Goal: Task Accomplishment & Management: Manage account settings

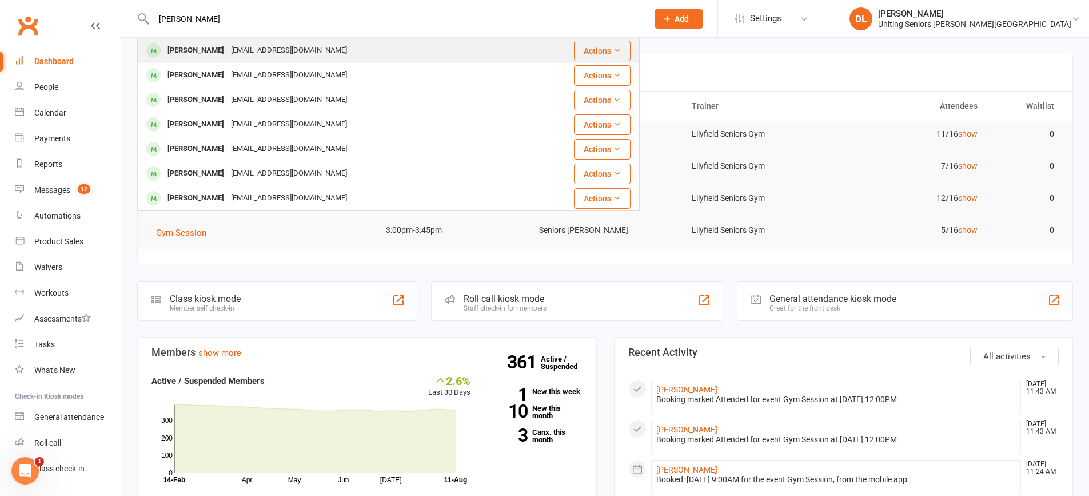
type input "[PERSON_NAME]"
click at [390, 50] on div "[PERSON_NAME] [EMAIL_ADDRESS][DOMAIN_NAME]" at bounding box center [346, 50] width 416 height 23
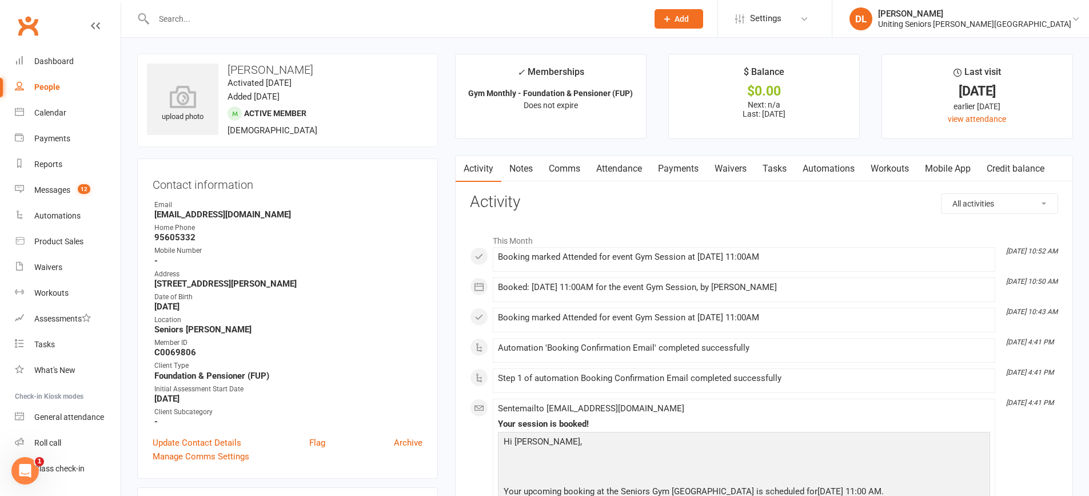
click at [630, 173] on link "Attendance" at bounding box center [619, 168] width 62 height 26
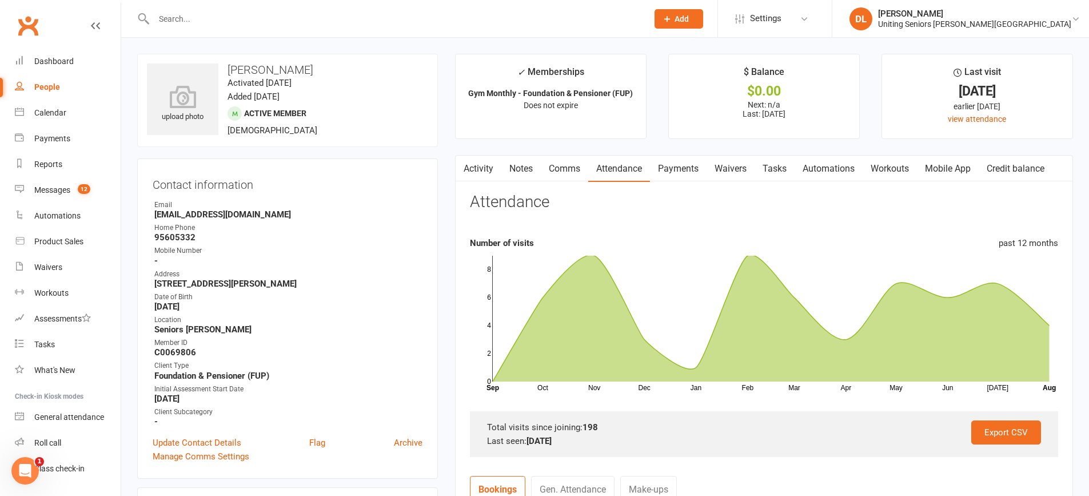
click at [226, 23] on input "text" at bounding box center [394, 19] width 489 height 16
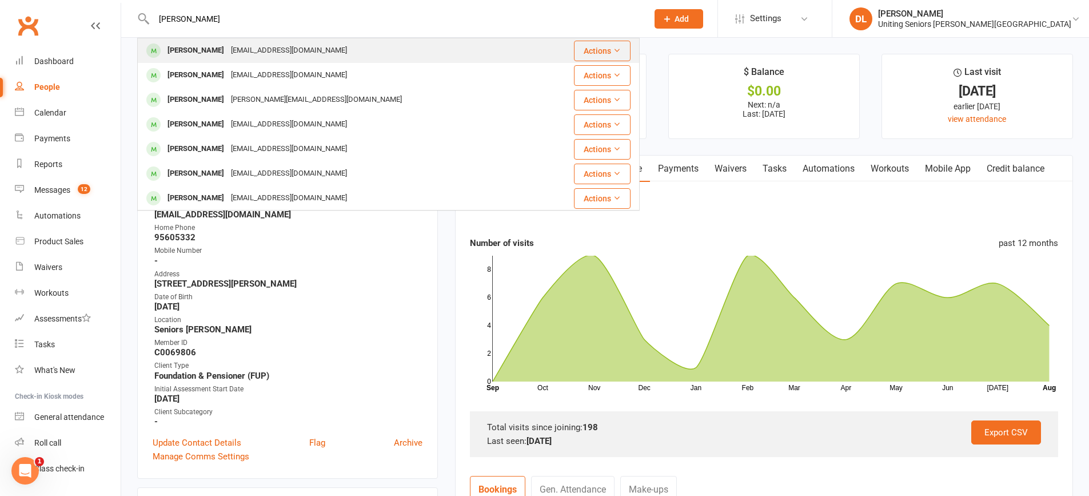
type input "[PERSON_NAME]"
click at [410, 51] on div "[PERSON_NAME] [EMAIL_ADDRESS][DOMAIN_NAME]" at bounding box center [339, 50] width 403 height 23
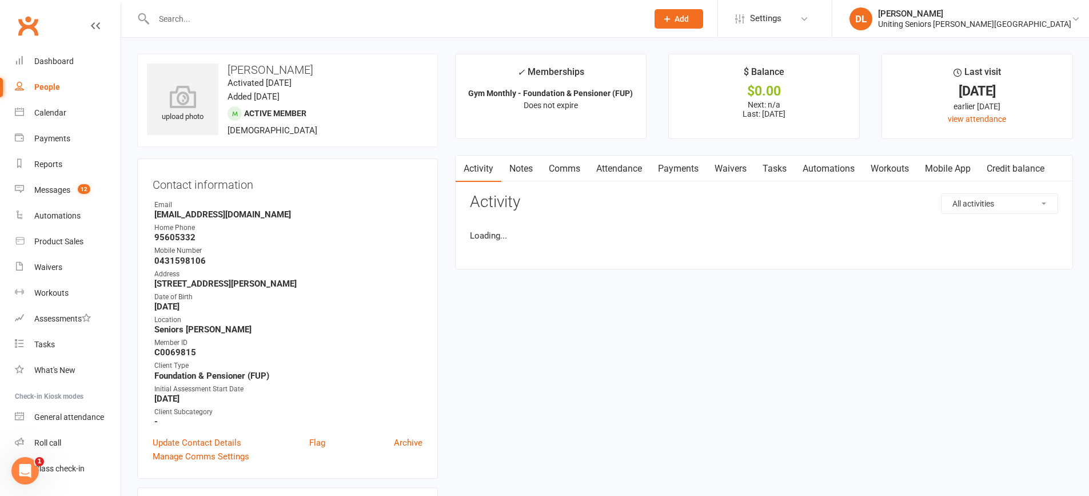
click at [644, 176] on link "Attendance" at bounding box center [619, 168] width 62 height 26
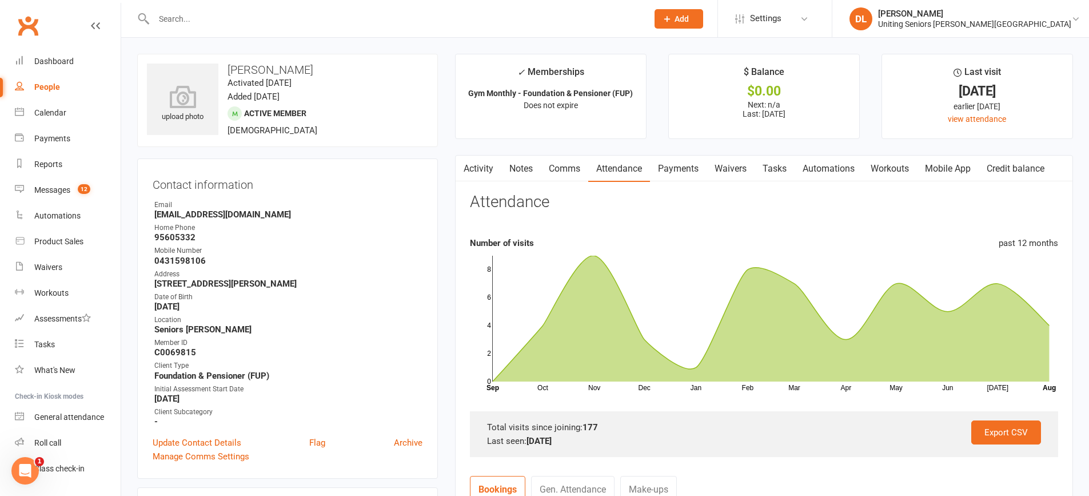
click at [465, 161] on icon "button" at bounding box center [462, 166] width 6 height 11
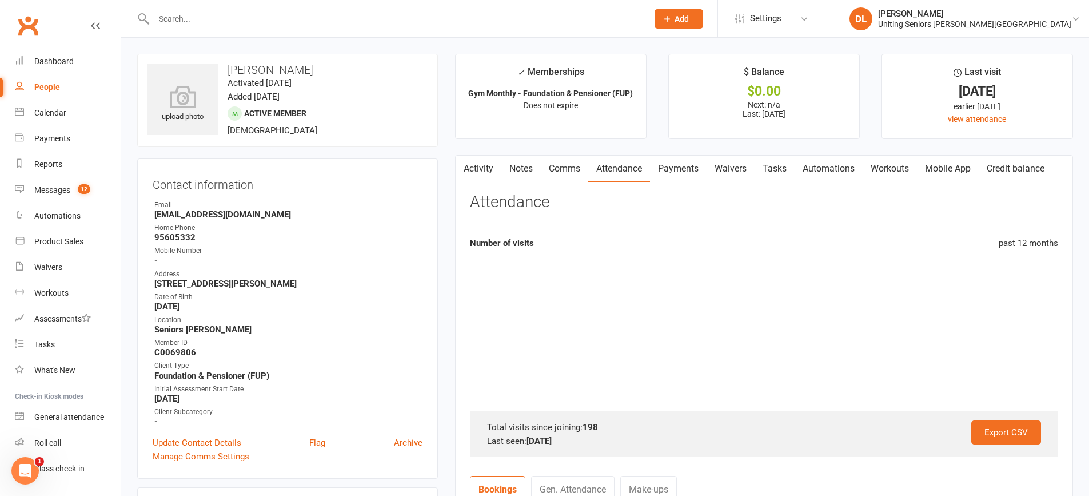
click at [305, 69] on h3 "[PERSON_NAME]" at bounding box center [287, 69] width 281 height 13
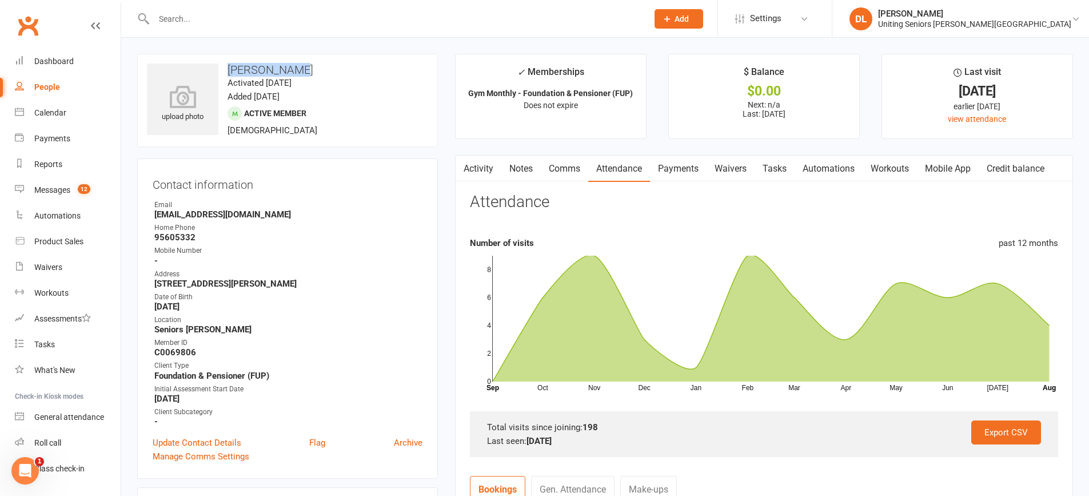
drag, startPoint x: 230, startPoint y: 68, endPoint x: 332, endPoint y: 58, distance: 101.6
click at [332, 58] on div "upload photo [PERSON_NAME] Activated [DATE] Added [DATE] Active member [DEMOGRA…" at bounding box center [287, 100] width 301 height 93
copy h3 "[PERSON_NAME]"
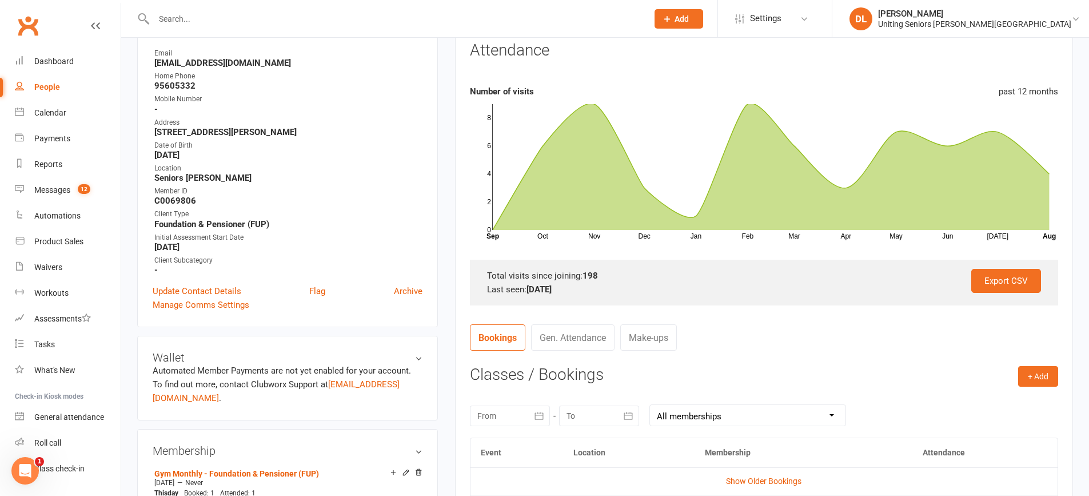
scroll to position [286, 0]
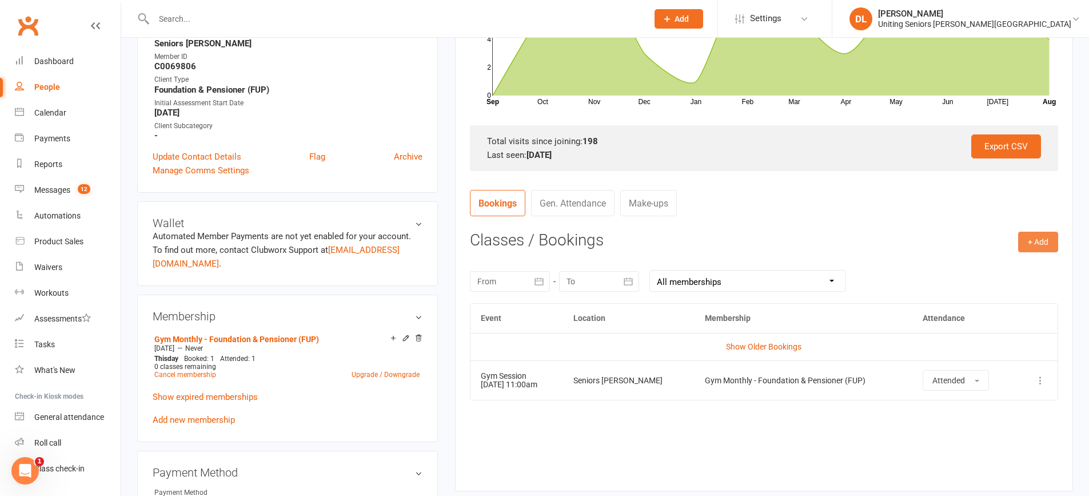
click at [1036, 241] on button "+ Add" at bounding box center [1038, 241] width 40 height 21
click at [954, 266] on link "Book Event" at bounding box center [1000, 267] width 113 height 23
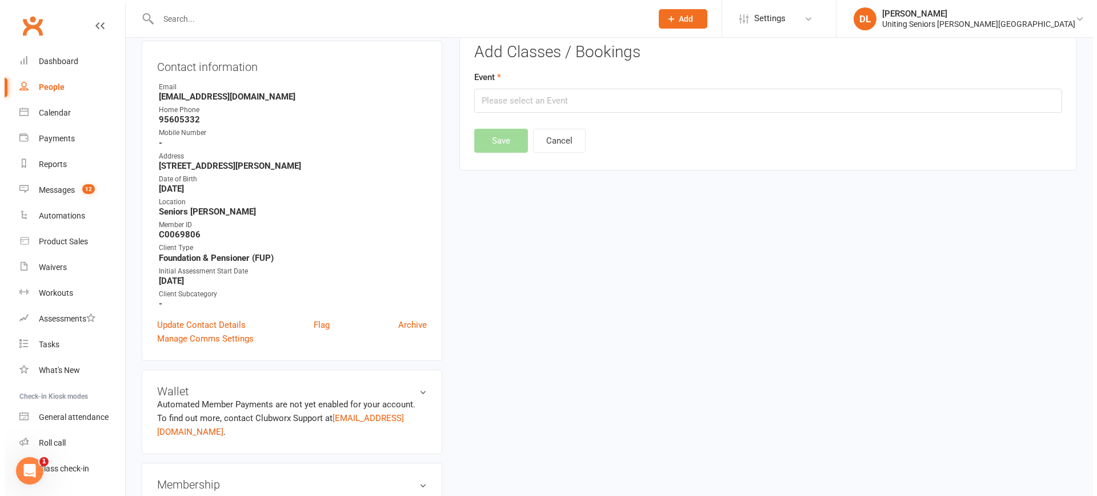
scroll to position [98, 0]
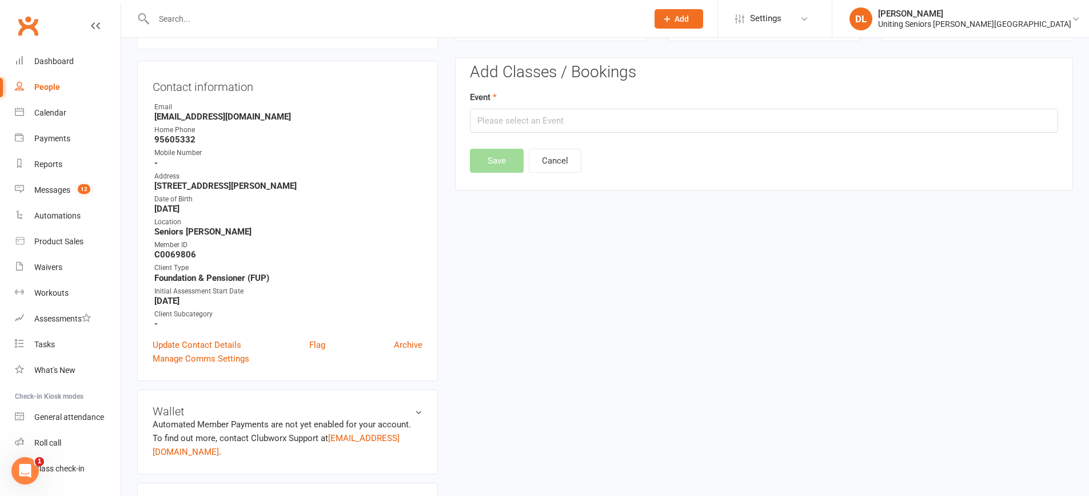
click at [506, 94] on div "Event" at bounding box center [764, 111] width 588 height 42
click at [521, 118] on input "text" at bounding box center [764, 121] width 588 height 24
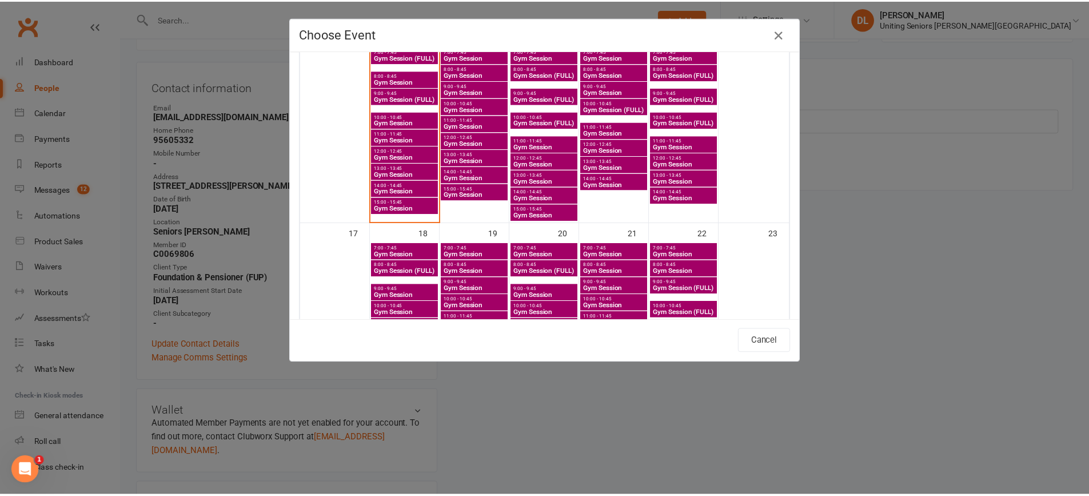
scroll to position [572, 0]
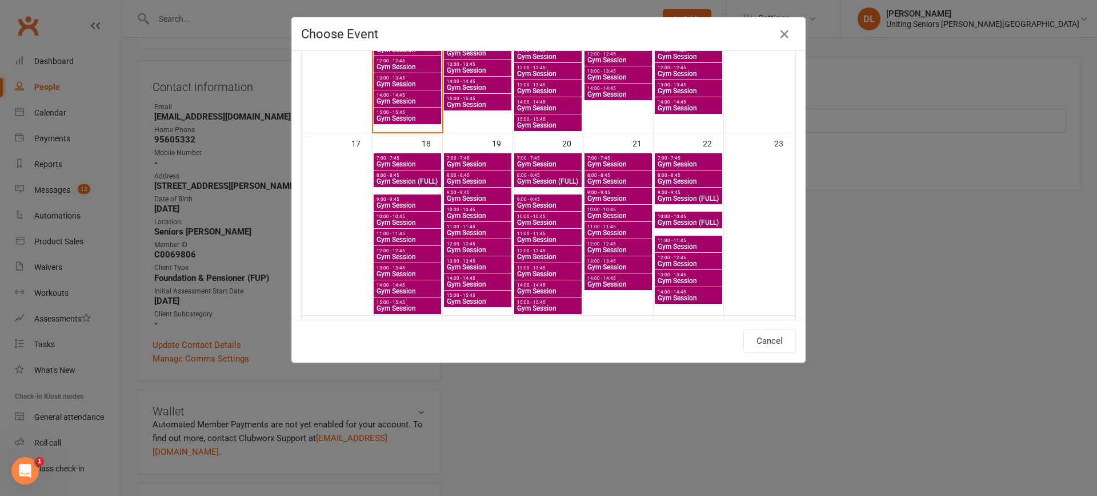
click at [400, 239] on span "Gym Session" at bounding box center [407, 239] width 63 height 7
type input "Gym Session - [DATE] 11:00:00 AM"
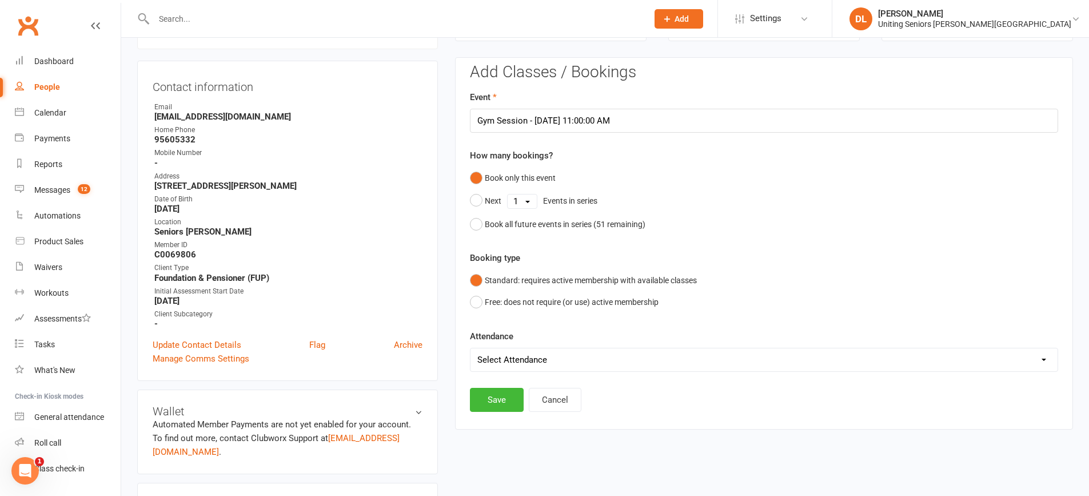
click at [505, 387] on div "Add Classes / Bookings Event Gym Session - [DATE] 11:00:00 AM How many bookings…" at bounding box center [764, 237] width 588 height 348
click at [501, 407] on button "Save" at bounding box center [497, 400] width 54 height 24
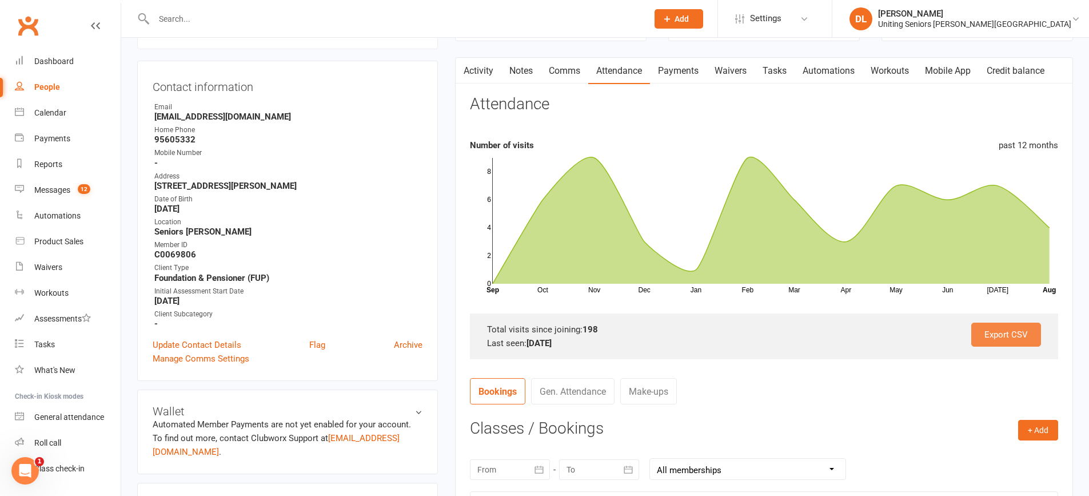
scroll to position [0, 0]
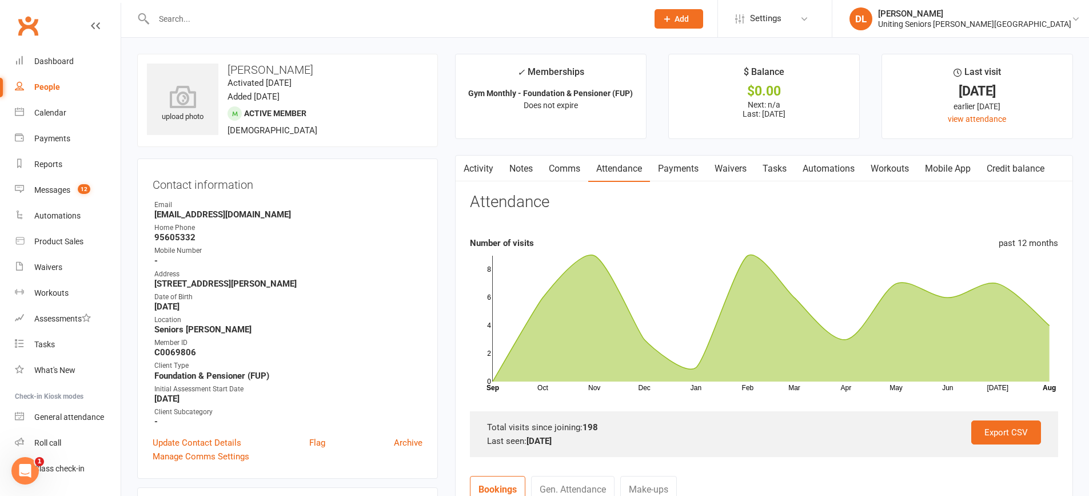
click at [258, 23] on input "text" at bounding box center [394, 19] width 489 height 16
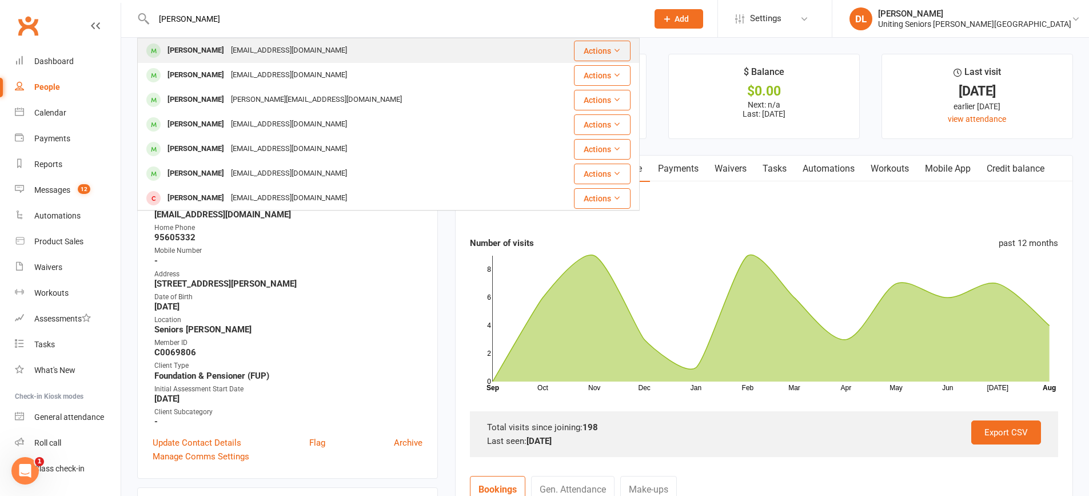
type input "[PERSON_NAME]"
click at [360, 53] on div "[PERSON_NAME] [EMAIL_ADDRESS][DOMAIN_NAME]" at bounding box center [339, 50] width 403 height 23
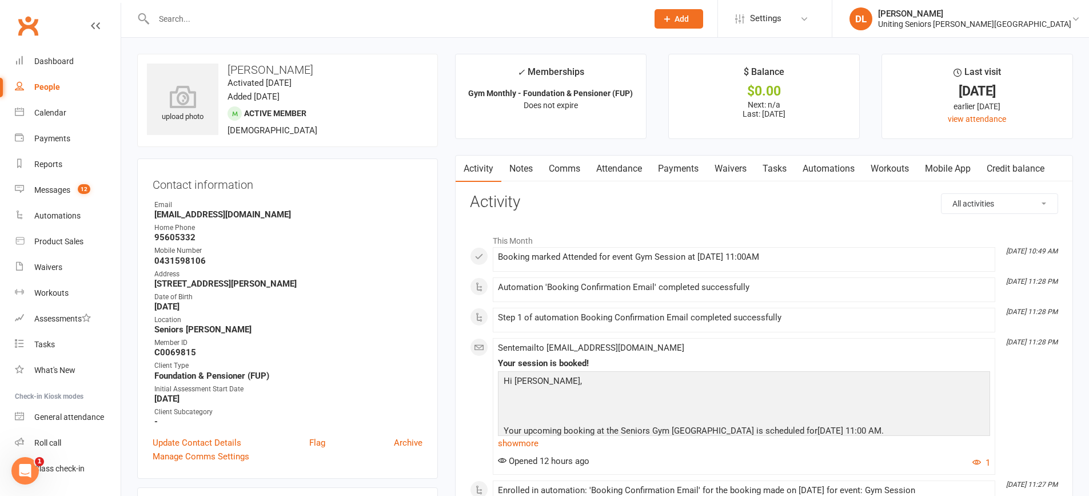
click at [625, 169] on link "Attendance" at bounding box center [619, 168] width 62 height 26
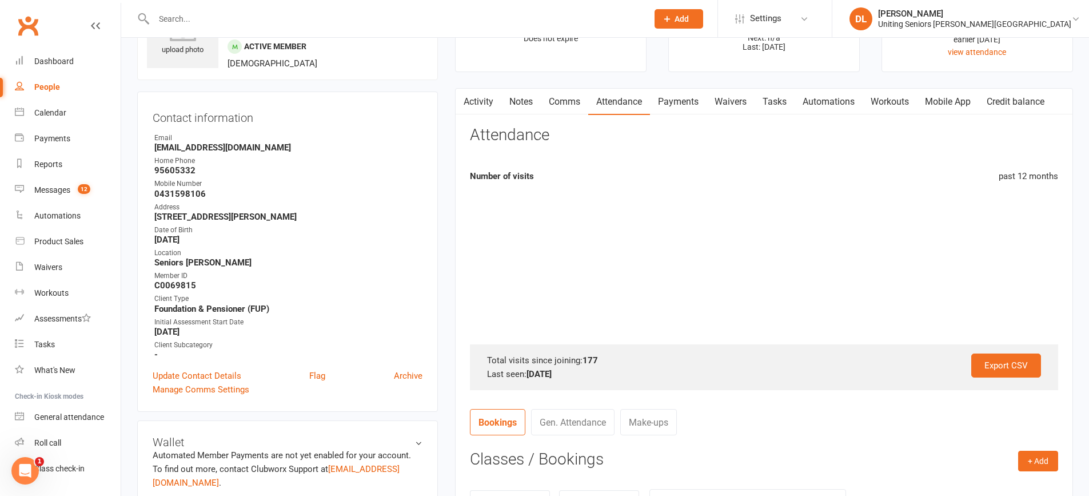
scroll to position [343, 0]
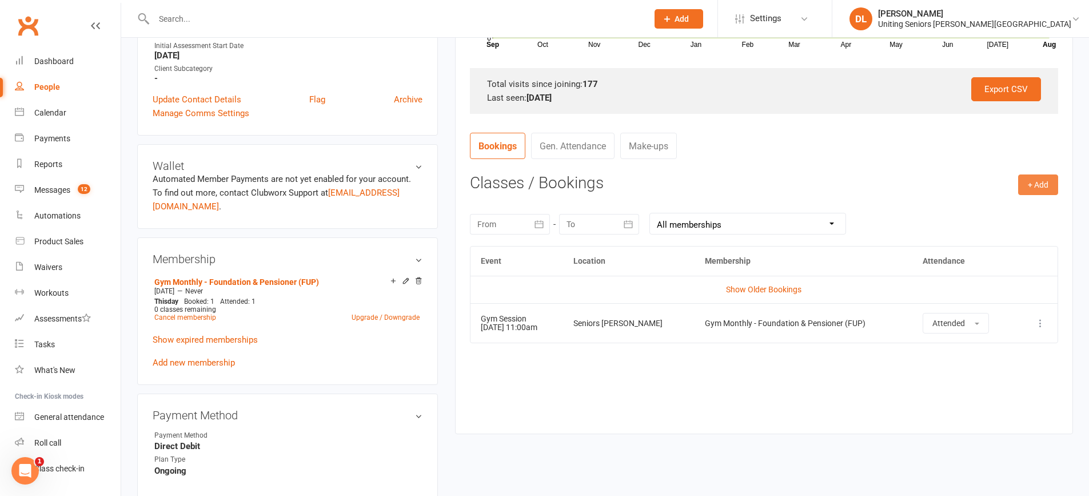
click at [1043, 185] on button "+ Add" at bounding box center [1038, 184] width 40 height 21
click at [1012, 203] on link "Book Event" at bounding box center [1000, 210] width 113 height 23
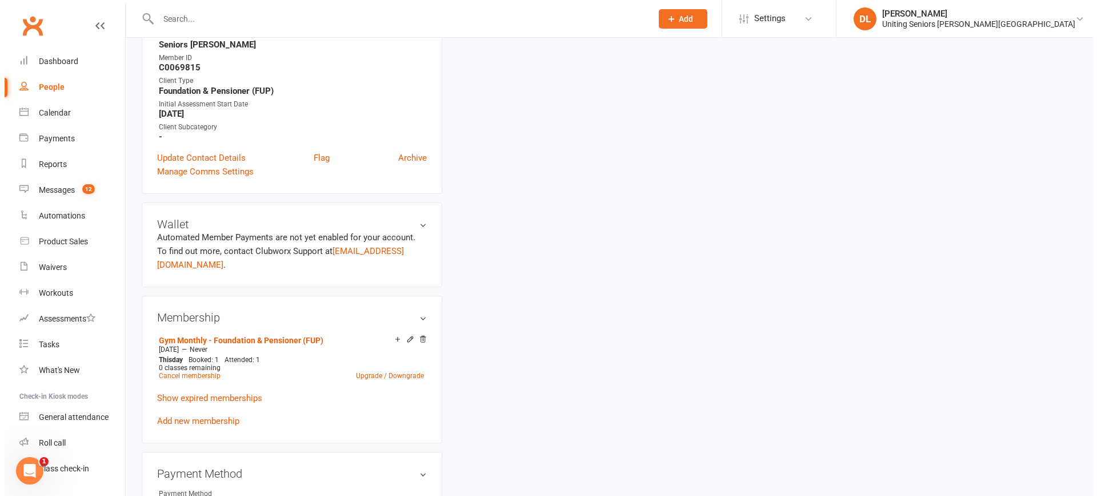
scroll to position [98, 0]
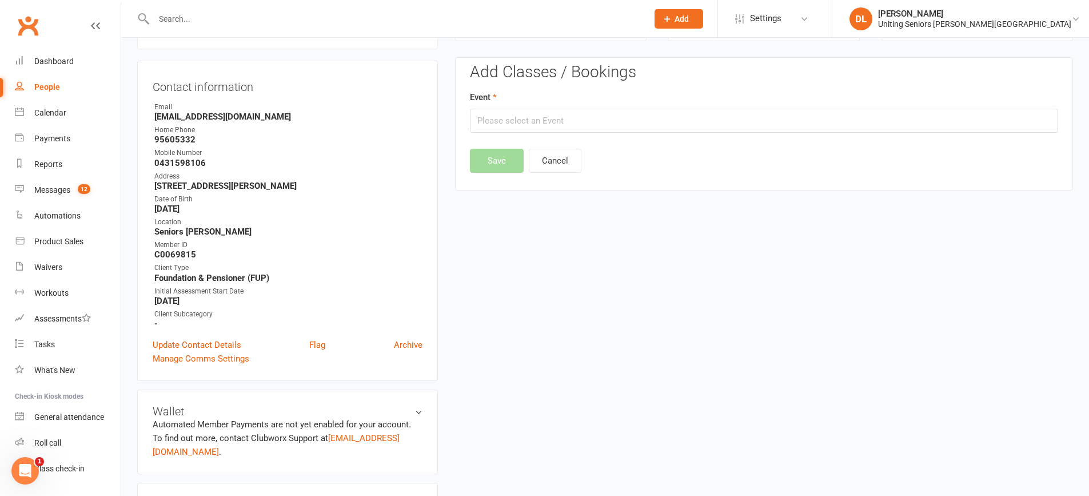
click at [547, 108] on div "Event" at bounding box center [764, 111] width 588 height 42
click at [551, 114] on input "text" at bounding box center [764, 121] width 588 height 24
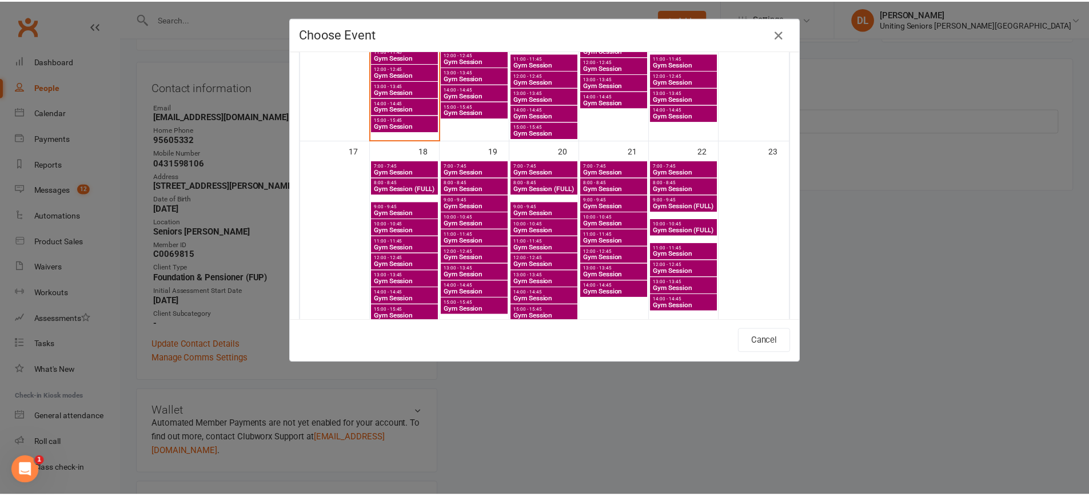
scroll to position [572, 0]
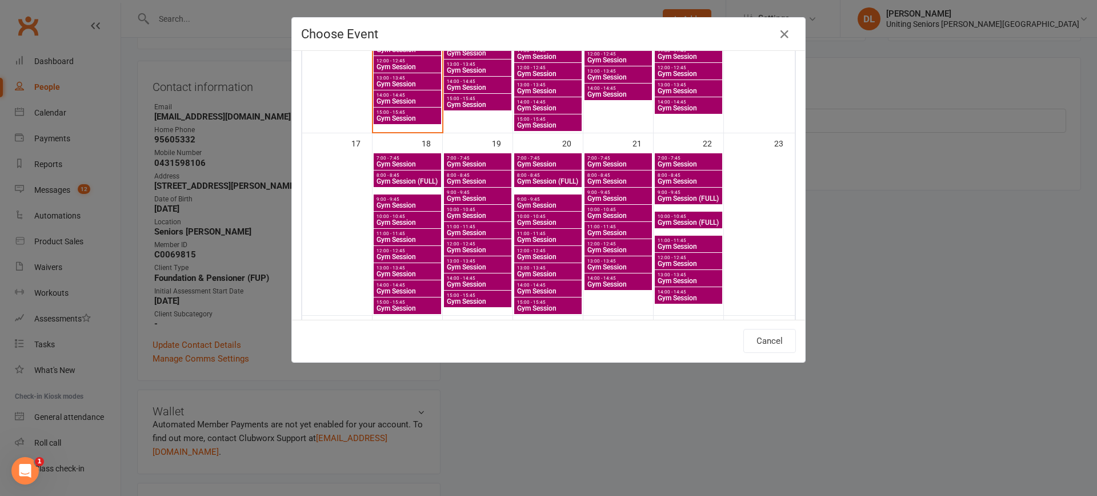
click at [405, 235] on span "11:00 - 11:45" at bounding box center [407, 233] width 63 height 5
type input "Gym Session - [DATE] 11:00:00 AM"
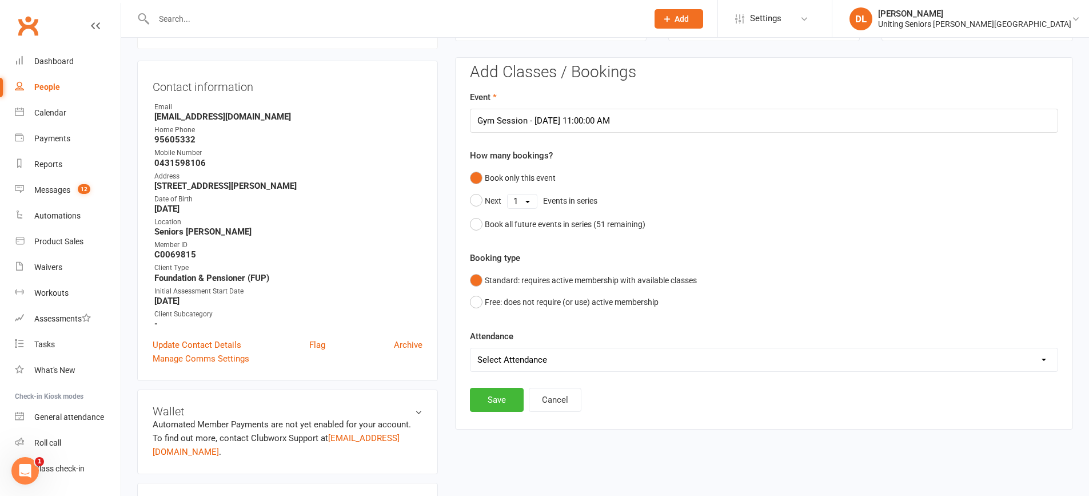
click at [553, 359] on select "Select Attendance Attended Absent" at bounding box center [763, 359] width 587 height 23
click at [600, 326] on form "Event Gym Session - [DATE] 11:00:00 AM How many bookings? Book only this event …" at bounding box center [764, 230] width 588 height 281
click at [501, 396] on button "Save" at bounding box center [497, 400] width 54 height 24
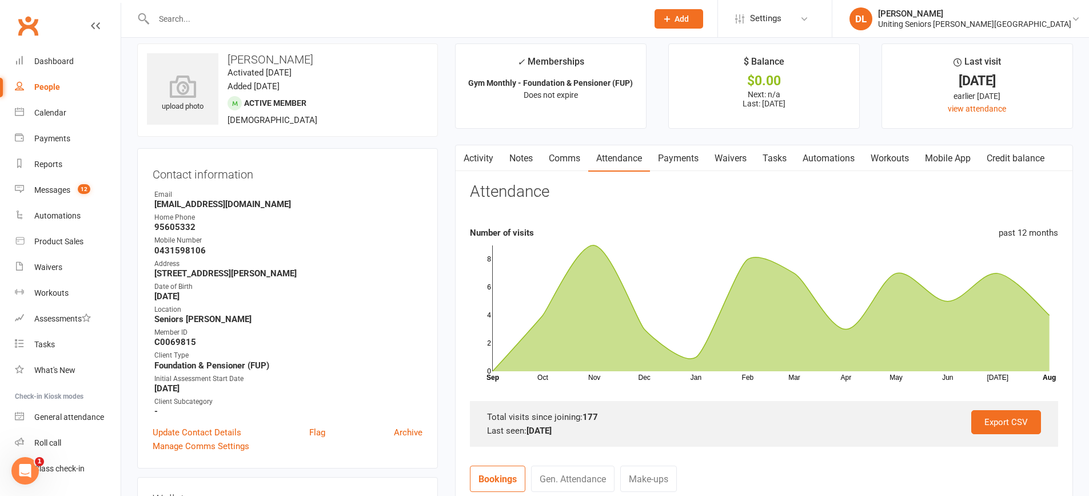
scroll to position [0, 0]
